Goal: Information Seeking & Learning: Learn about a topic

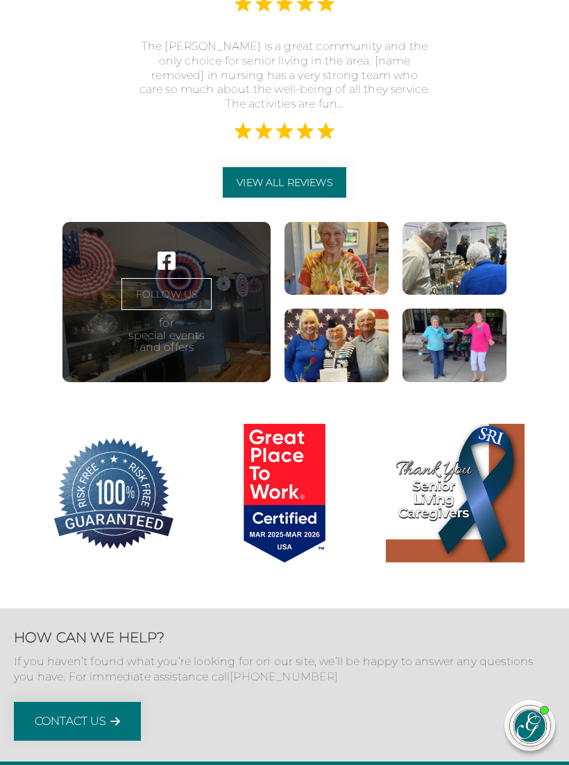
scroll to position [4559, 0]
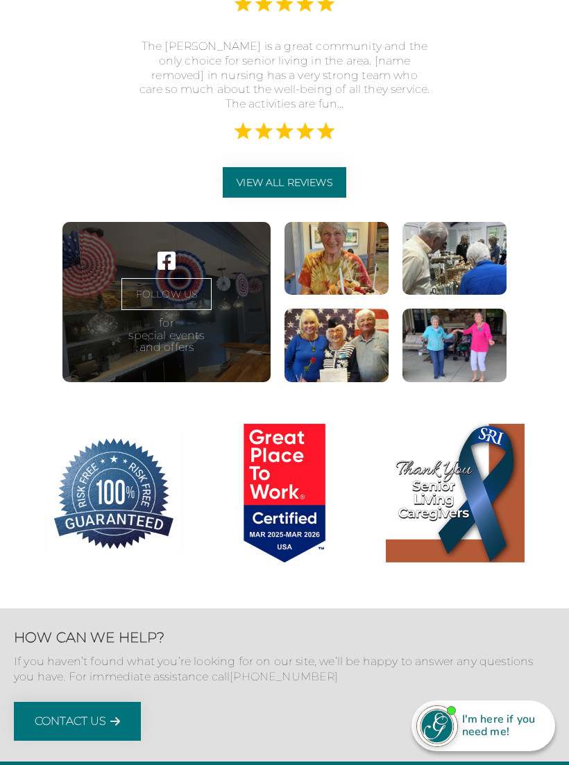
click at [354, 295] on figure at bounding box center [336, 259] width 104 height 74
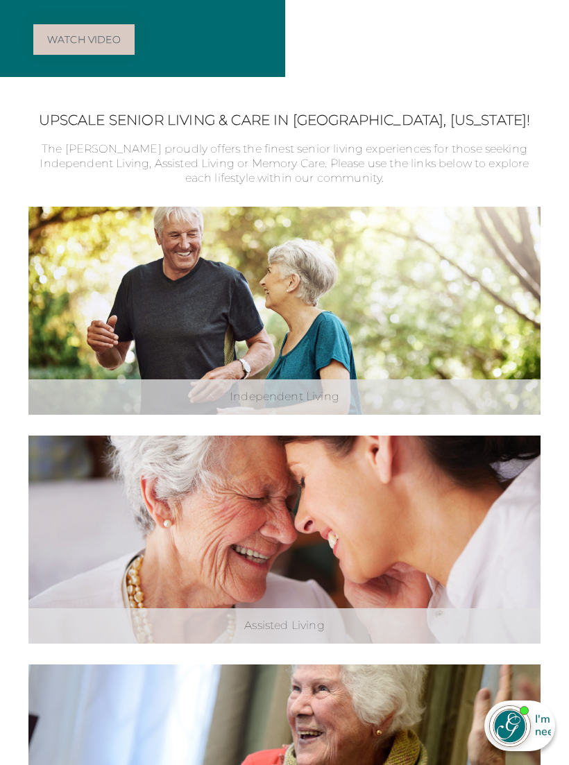
scroll to position [0, 0]
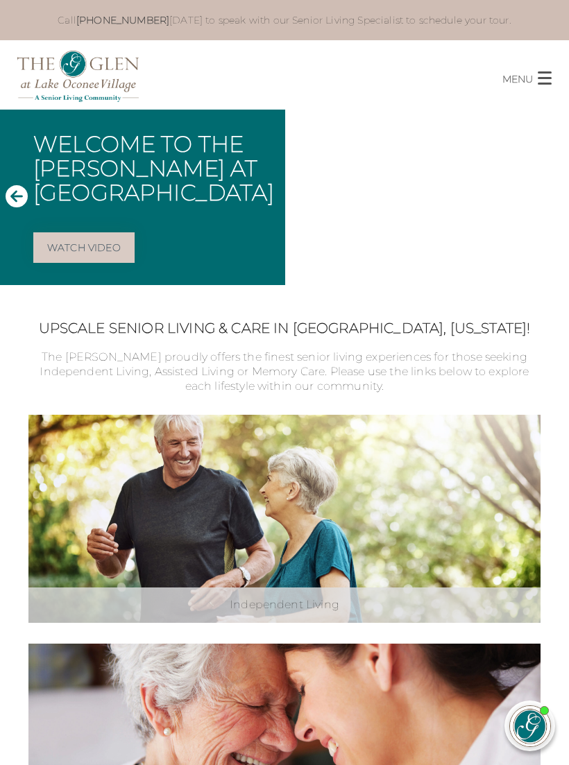
click at [549, 78] on span "button" at bounding box center [544, 78] width 14 height 2
click at [546, 80] on span "button" at bounding box center [544, 77] width 14 height 13
click at [546, 76] on span "button" at bounding box center [544, 77] width 14 height 13
click at [537, 78] on button "MENU CLOSE" at bounding box center [535, 73] width 67 height 26
click at [549, 81] on span "button" at bounding box center [544, 77] width 14 height 13
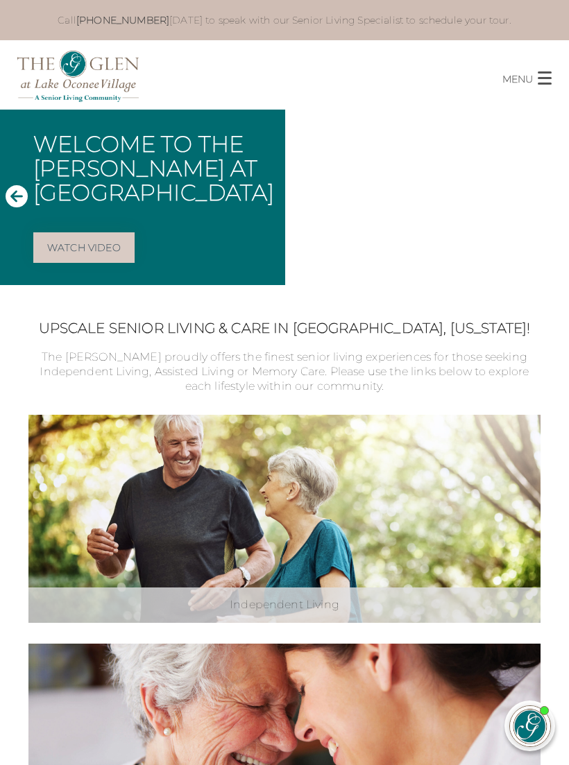
click at [519, 85] on p "MENU" at bounding box center [517, 79] width 31 height 16
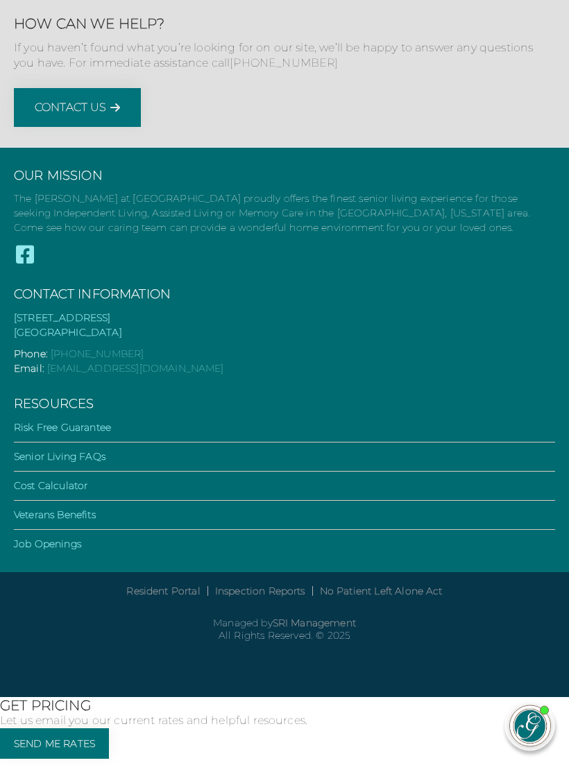
scroll to position [5175, 0]
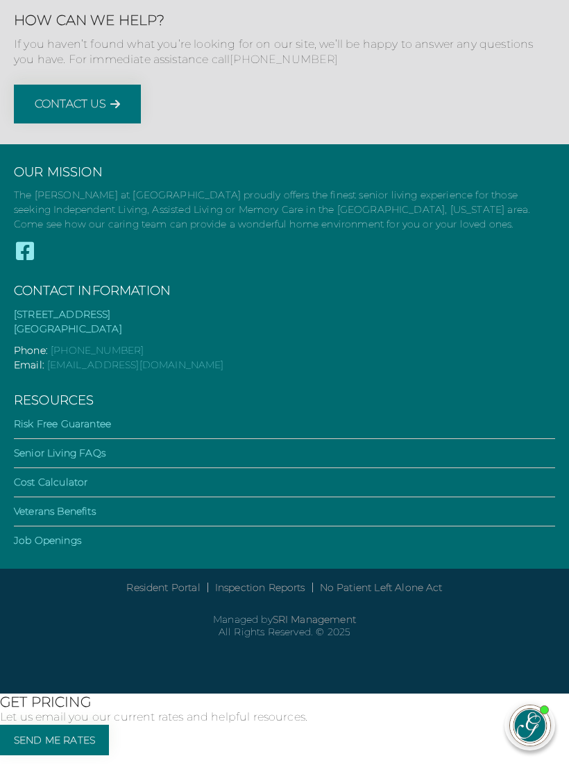
click at [262, 594] on link "Inspection Reports" at bounding box center [260, 588] width 90 height 12
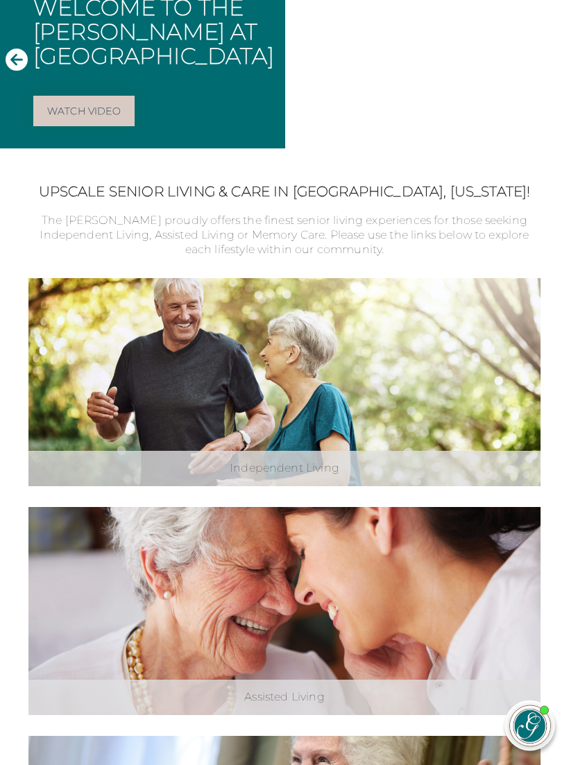
scroll to position [0, 0]
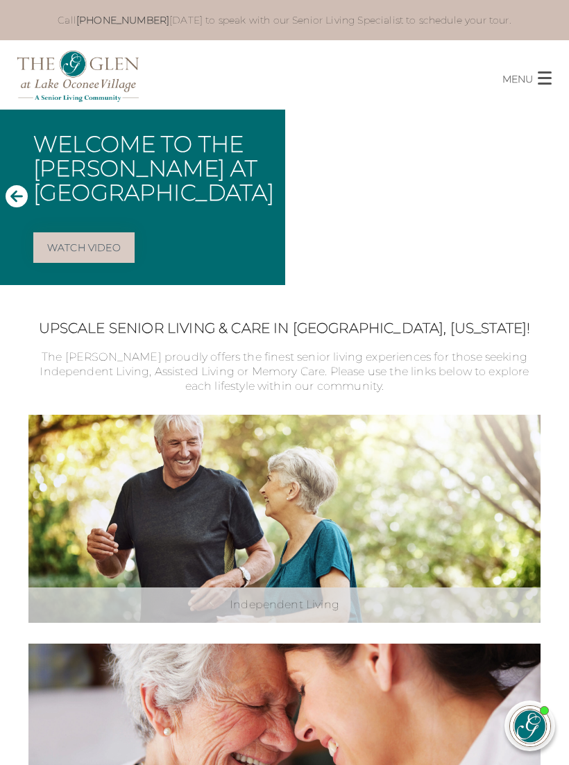
click at [551, 200] on icon "Next Slide" at bounding box center [552, 196] width 22 height 22
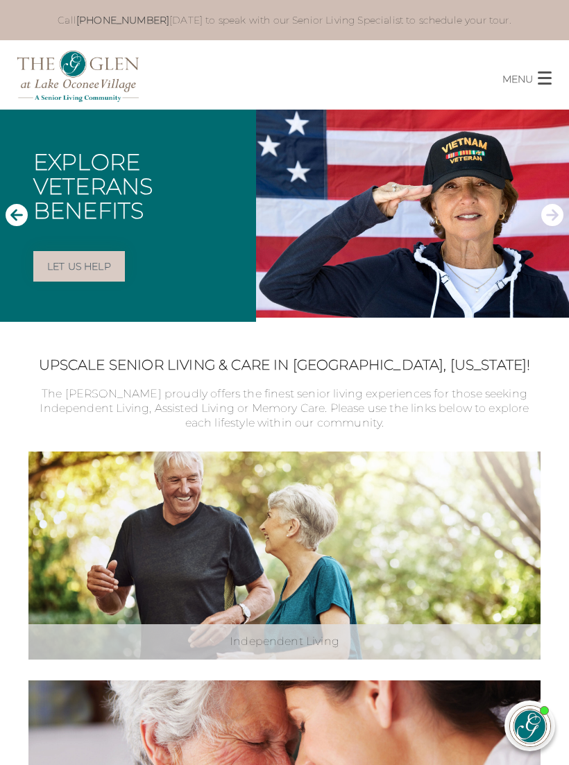
click at [565, 212] on img at bounding box center [412, 214] width 313 height 209
click at [555, 214] on icon "Next Slide" at bounding box center [552, 214] width 22 height 22
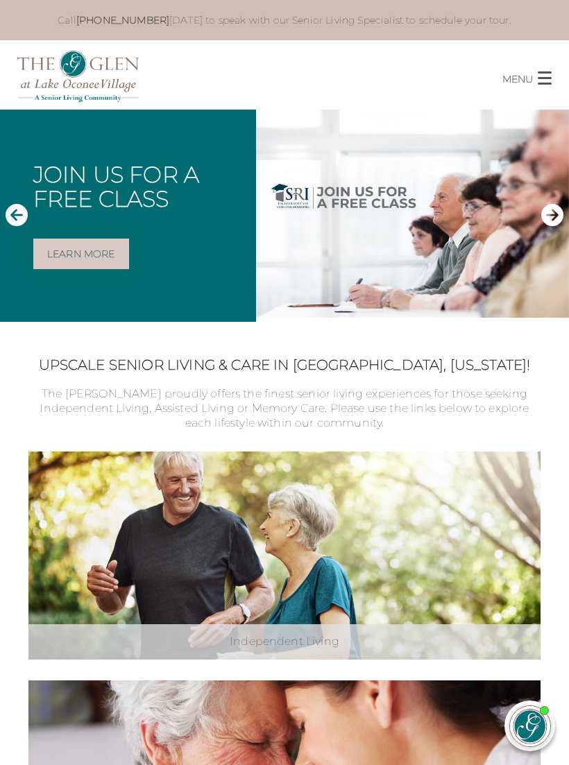
click at [549, 218] on icon "Next Slide" at bounding box center [552, 214] width 22 height 22
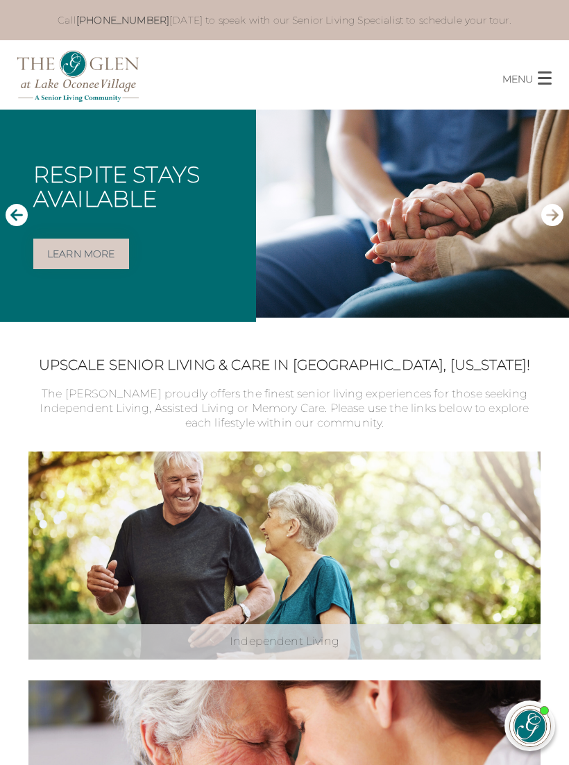
click at [553, 220] on icon "Next Slide" at bounding box center [552, 214] width 22 height 22
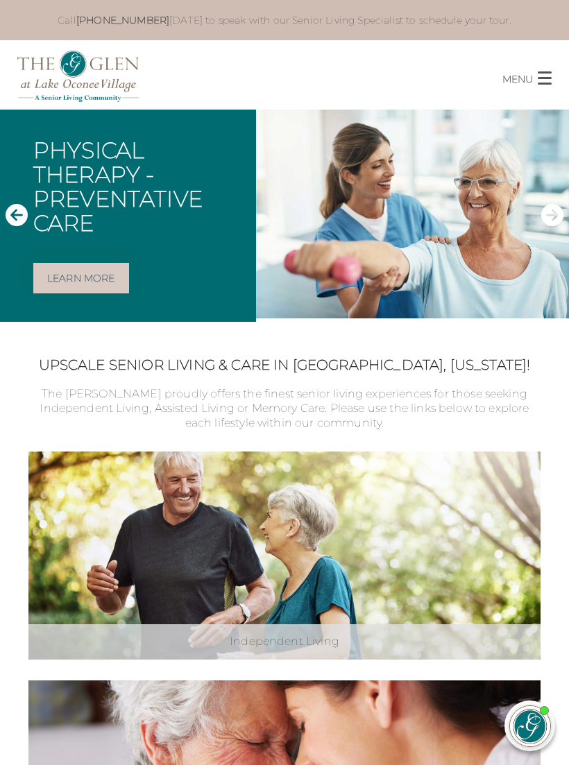
click at [551, 220] on icon "Next Slide" at bounding box center [552, 215] width 22 height 22
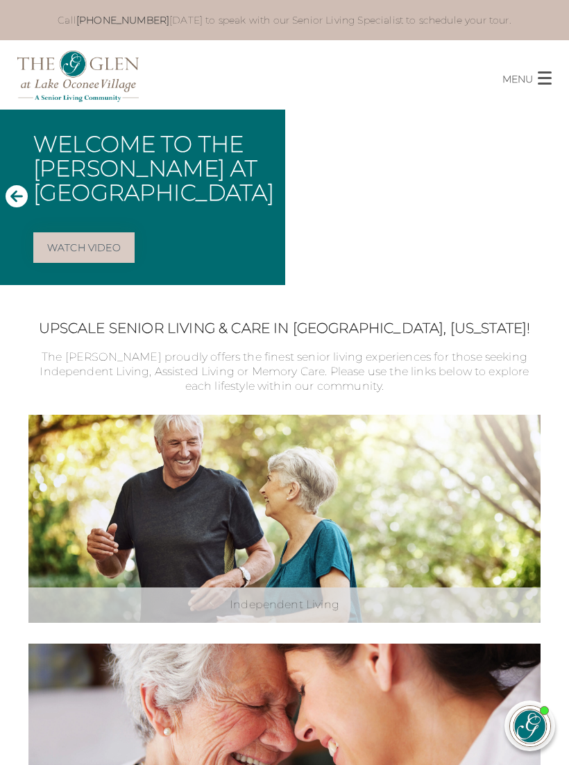
click at [548, 82] on span "button" at bounding box center [544, 77] width 14 height 13
click at [522, 85] on p "MENU" at bounding box center [517, 79] width 31 height 16
click at [558, 79] on button "MENU CLOSE" at bounding box center [535, 73] width 67 height 26
click at [545, 77] on span "button" at bounding box center [544, 78] width 14 height 2
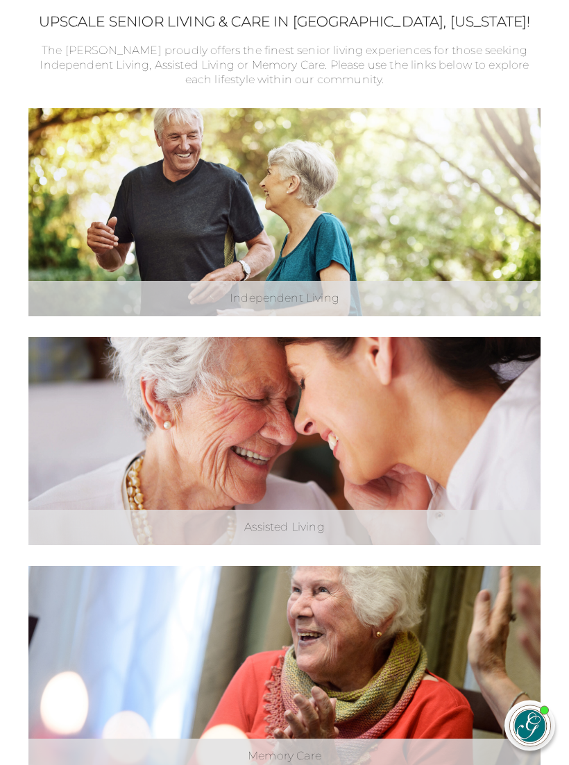
scroll to position [307, 0]
click at [312, 300] on div "Independent Living" at bounding box center [284, 298] width 512 height 35
click at [0, 0] on link "Explore Independent Living" at bounding box center [0, 0] width 0 height 0
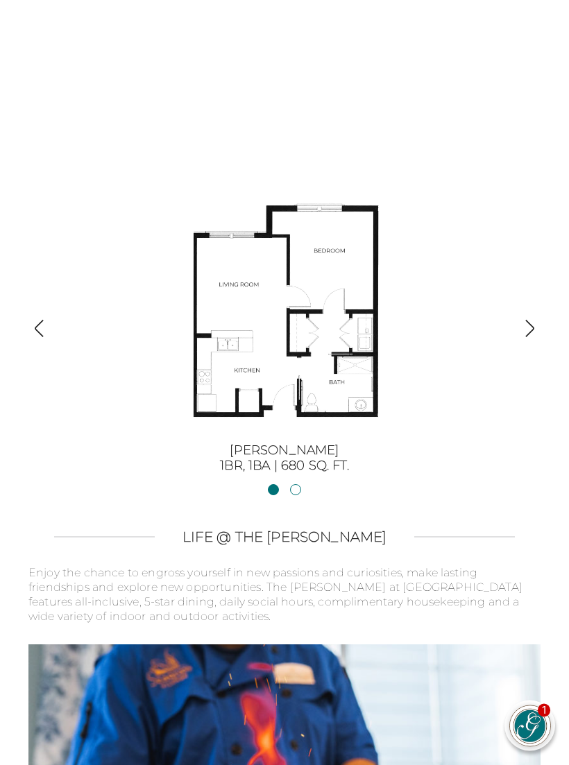
scroll to position [2666, 0]
click at [295, 484] on link "[PERSON_NAME] II2BR, 2BA | 1254 sq. ft." at bounding box center [295, 489] width 11 height 11
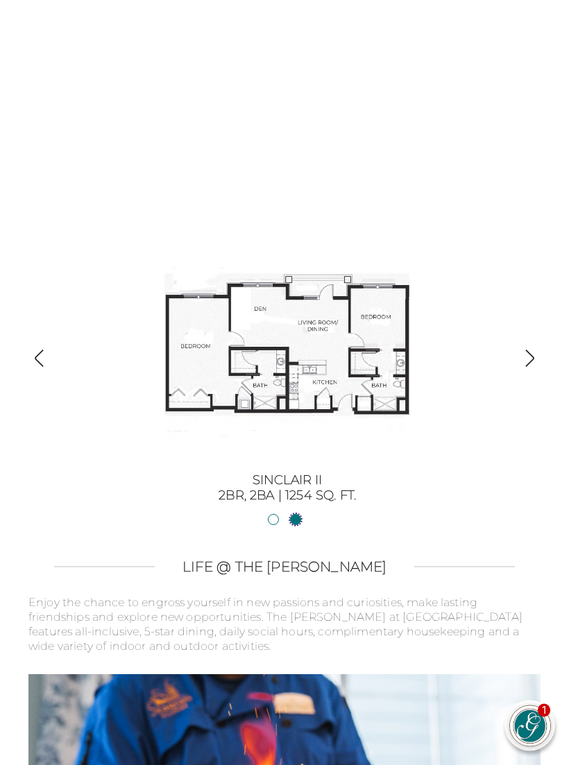
scroll to position [2635, 0]
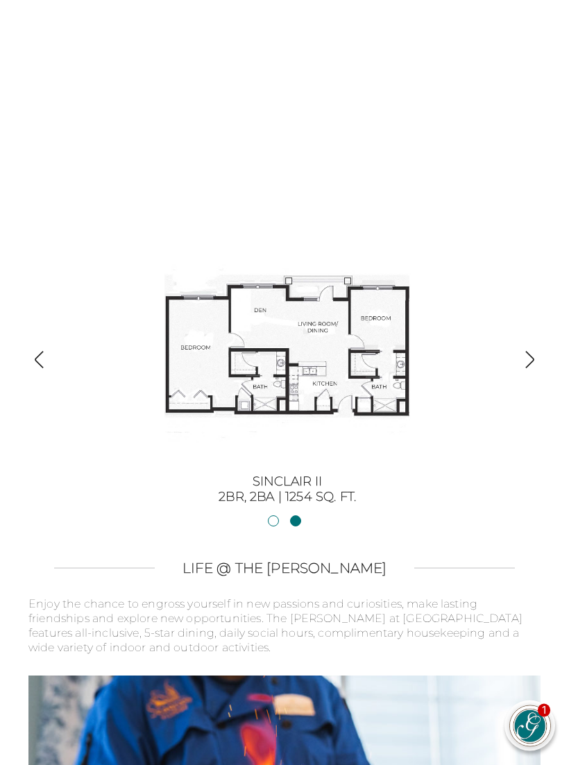
click at [259, 516] on ol "Sinclair1BR, 1BA | 680 sq. ft. [PERSON_NAME] II2BR, 2BA | 1254 sq. ft." at bounding box center [284, 523] width 460 height 15
click at [271, 515] on link "Sinclair1BR, 1BA | 680 sq. ft." at bounding box center [273, 520] width 11 height 11
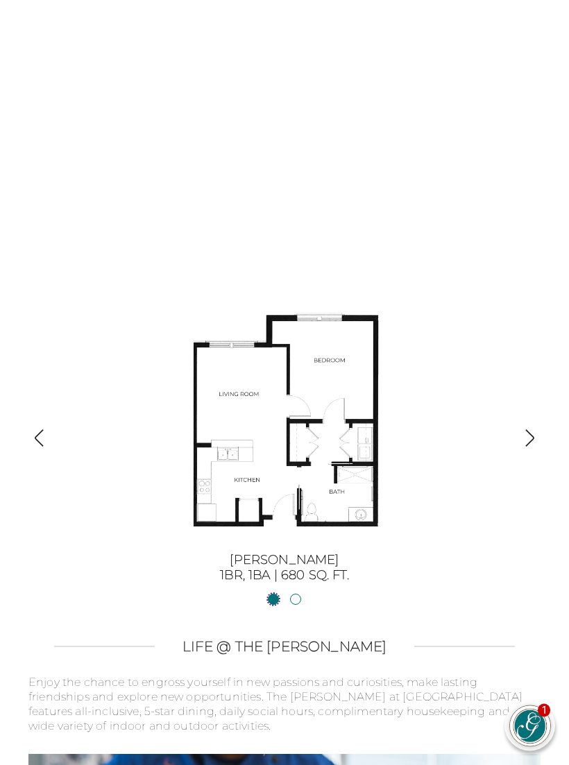
scroll to position [2550, 0]
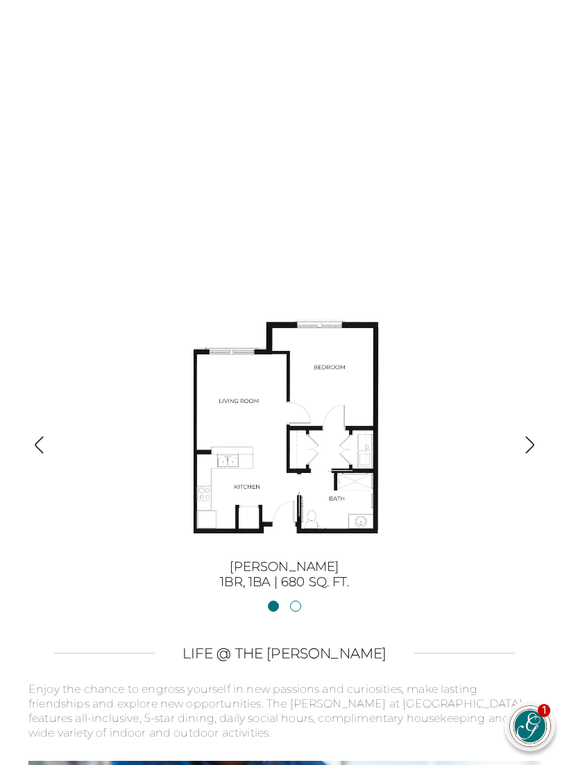
click at [40, 436] on img "button" at bounding box center [39, 445] width 19 height 19
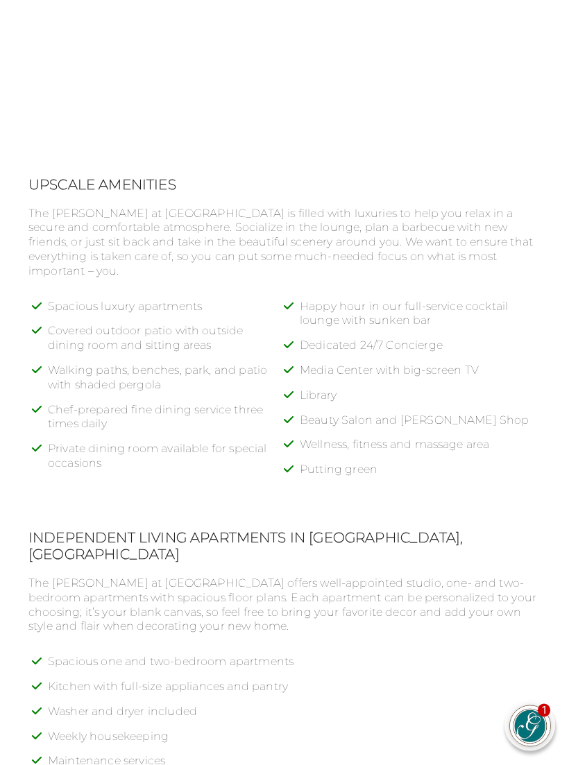
scroll to position [1378, 0]
